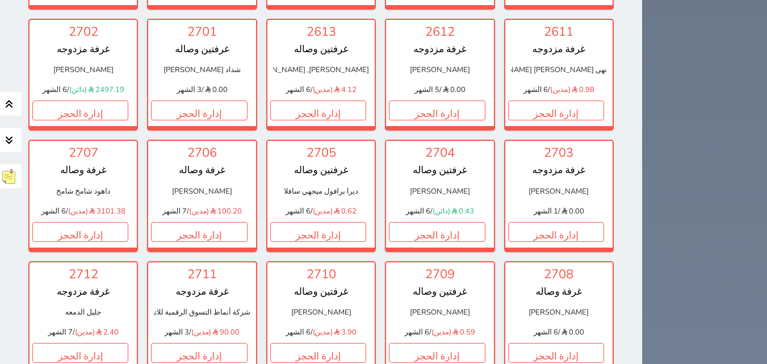
scroll to position [2822, 0]
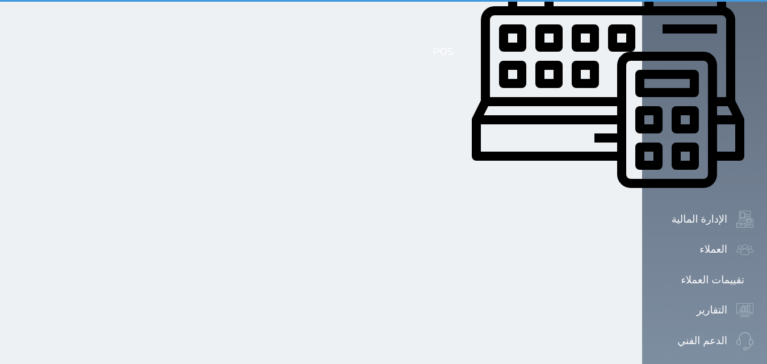
scroll to position [168, 0]
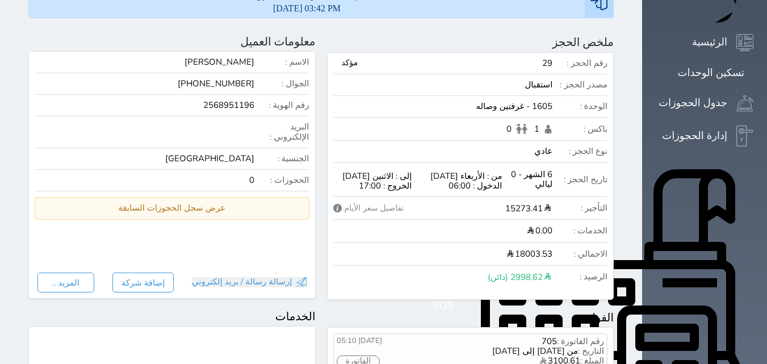
select select
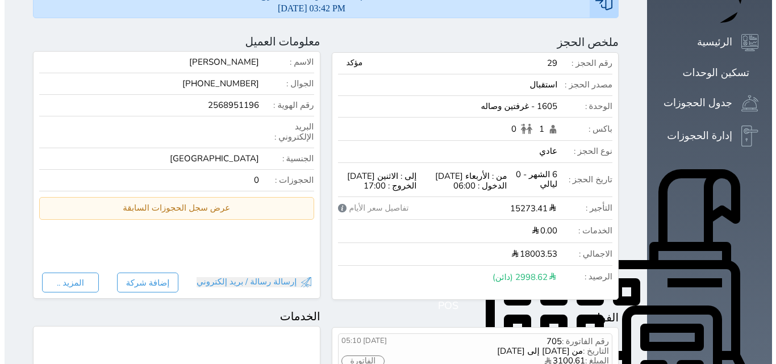
scroll to position [0, 0]
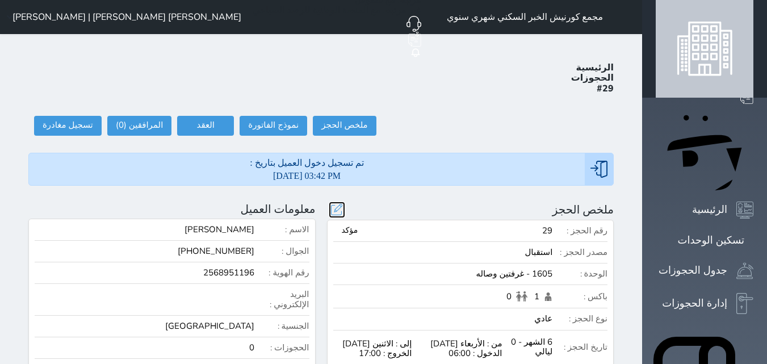
click at [344, 203] on button at bounding box center [337, 210] width 14 height 14
radio input "false"
select select "79152"
select select
type input "18003.53"
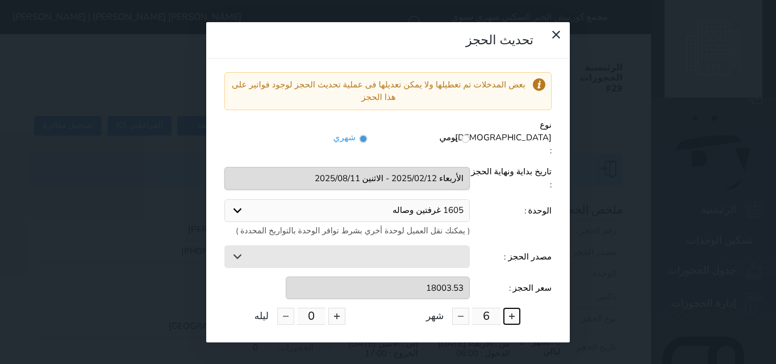
click at [520, 308] on button at bounding box center [511, 316] width 17 height 17
type input "7"
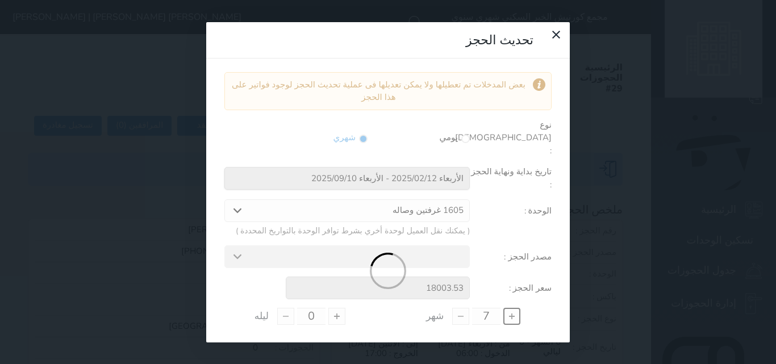
type input "21004.12"
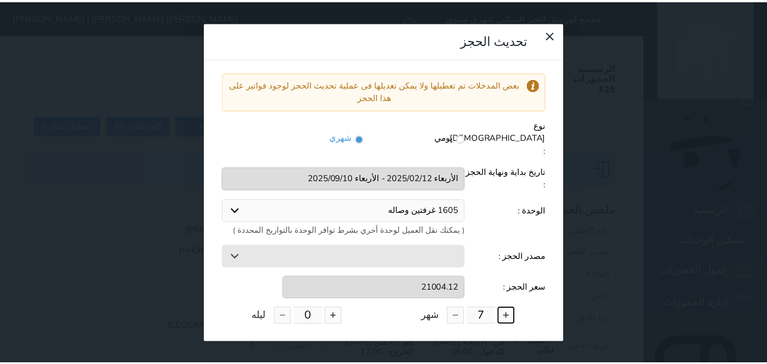
scroll to position [93, 0]
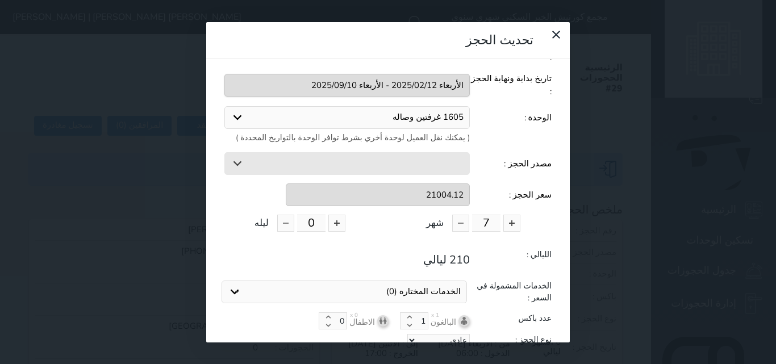
click at [380, 351] on button "تحديث الحجز" at bounding box center [387, 361] width 327 height 20
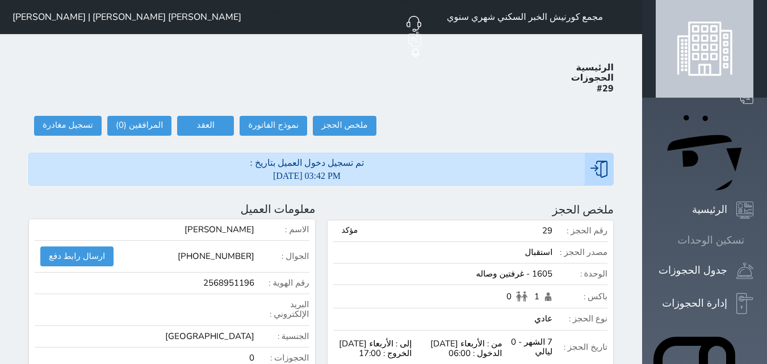
click at [725, 232] on div "تسكين الوحدات" at bounding box center [711, 240] width 66 height 16
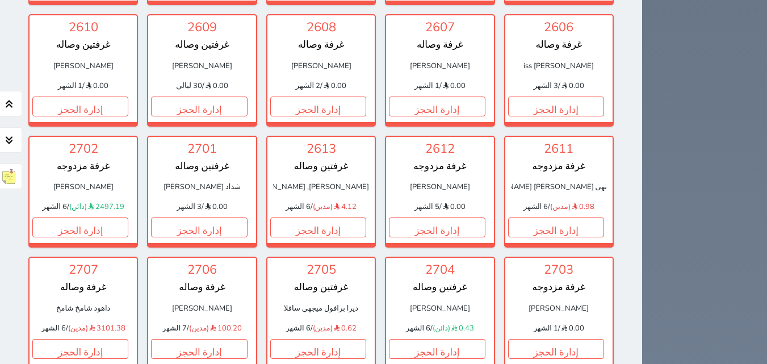
scroll to position [2822, 0]
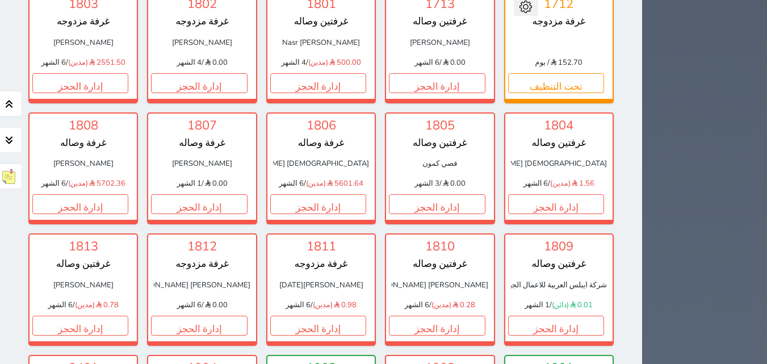
scroll to position [1081, 0]
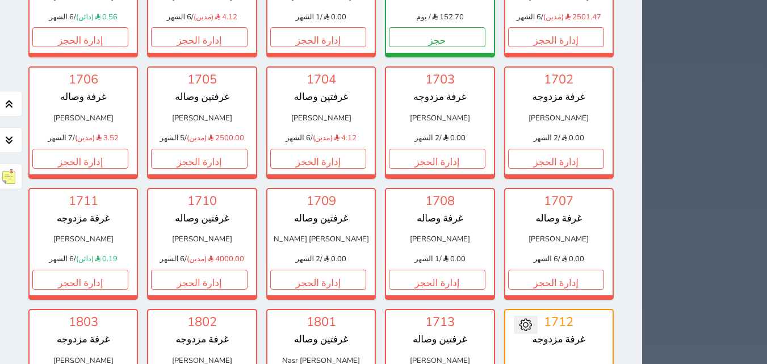
drag, startPoint x: 766, startPoint y: 82, endPoint x: 772, endPoint y: 70, distance: 13.5
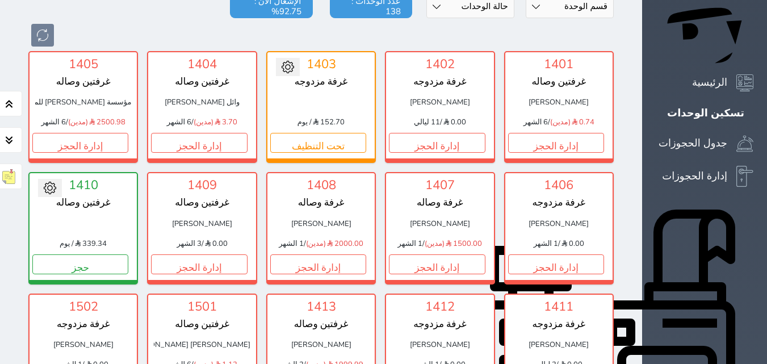
scroll to position [0, 0]
